Goal: Communication & Community: Answer question/provide support

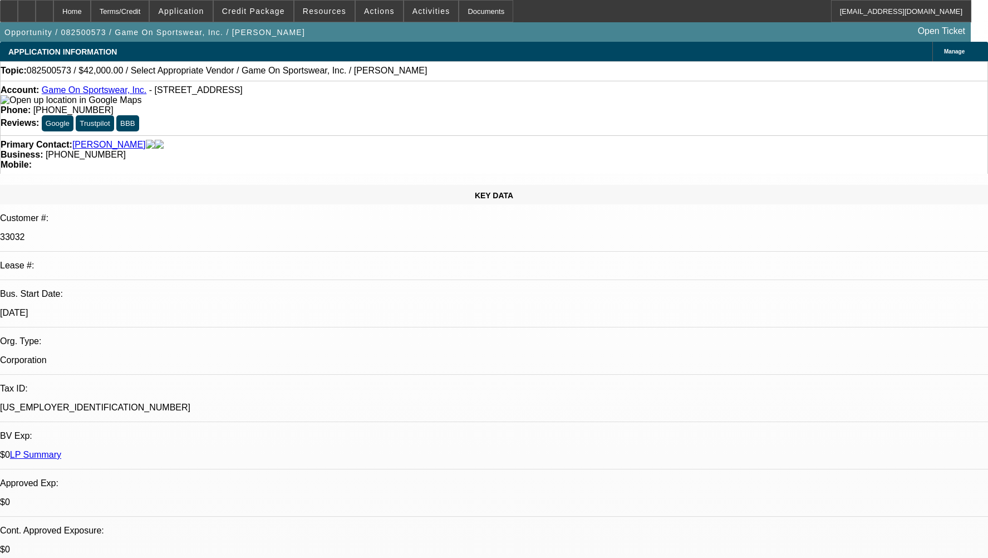
select select "0"
select select "2"
select select "0.1"
select select "4"
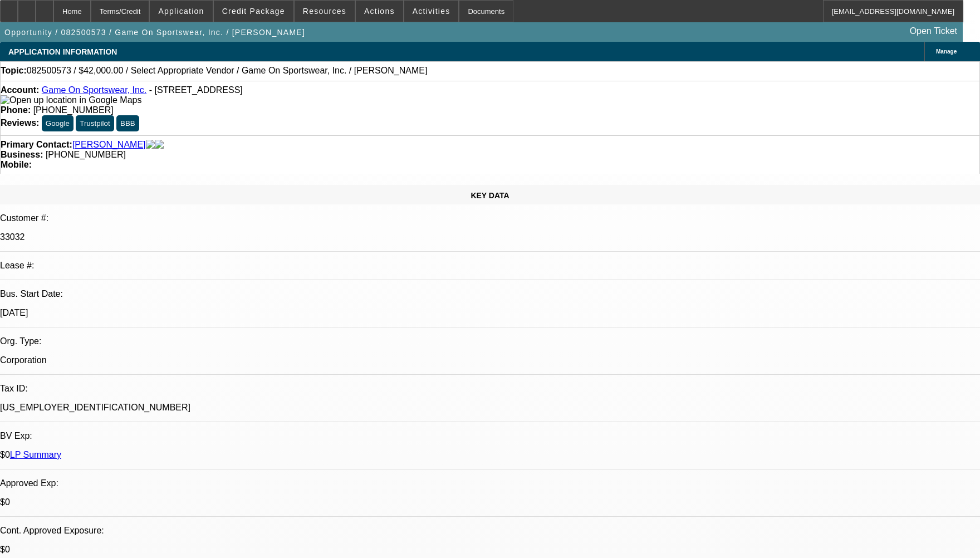
radio input "true"
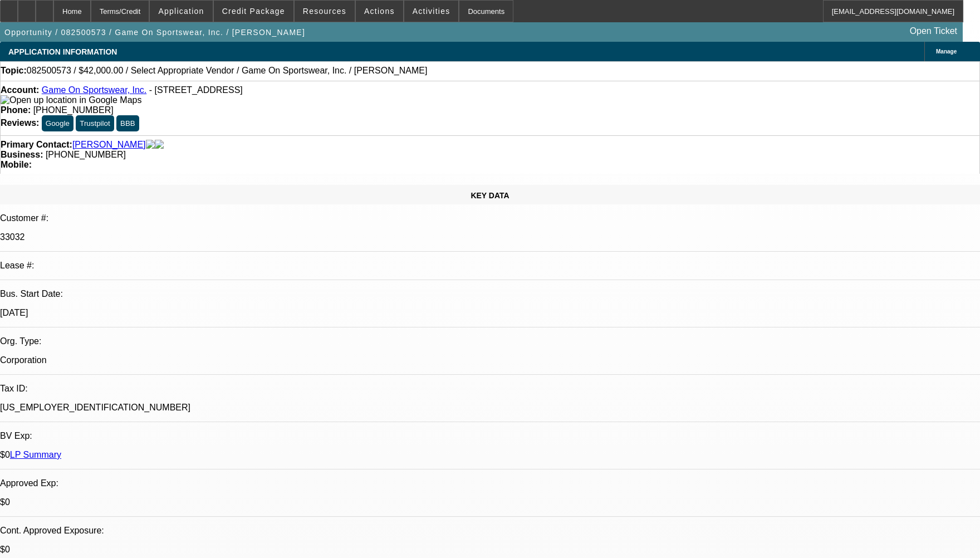
type textarea "CUSTOMER HAS 1 ACTIVE SERVICE DEAL HE HAS BEEN PAYING WELL TO BEACON, WITHOUT A…"
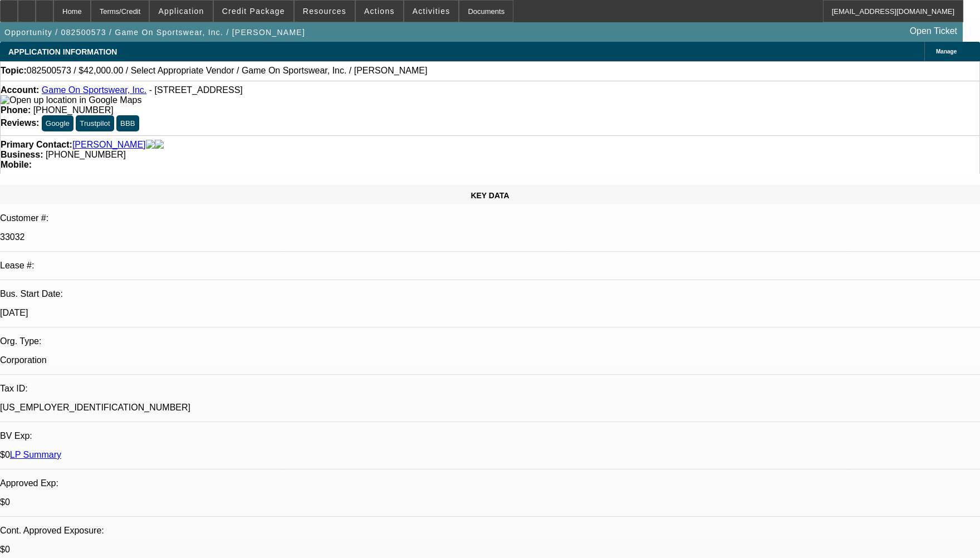
radio input "false"
radio input "true"
select select "0"
select select "2"
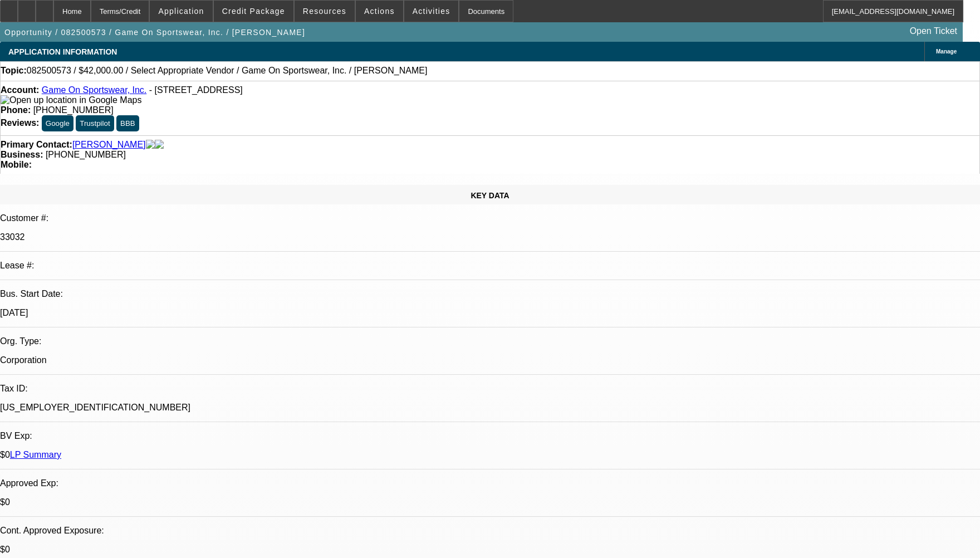
select select "0.1"
select select "4"
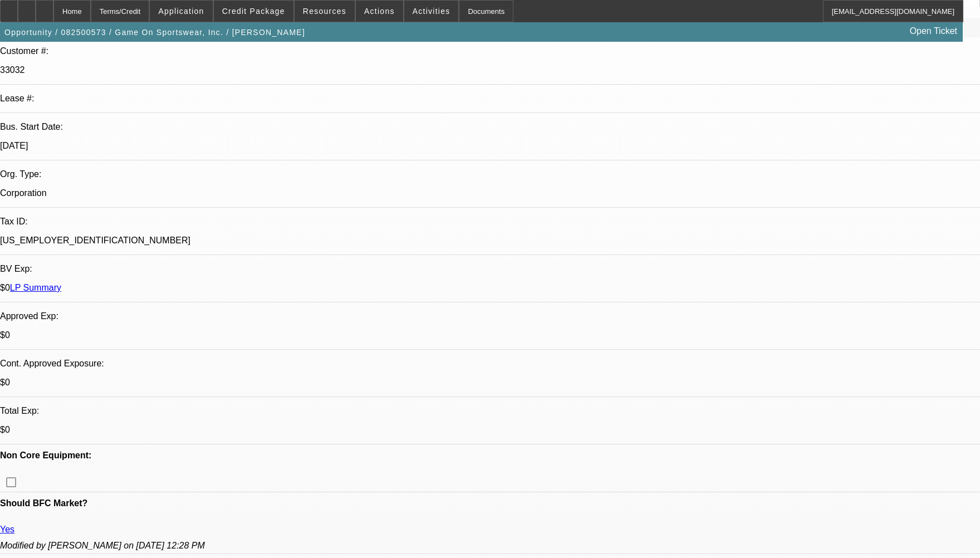
scroll to position [334, 0]
